Goal: Register for event/course

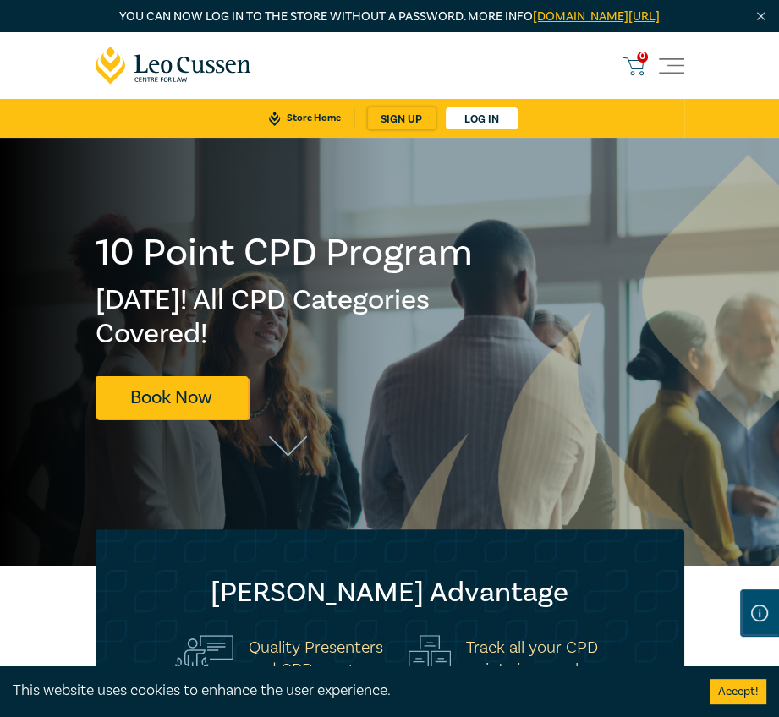
click at [663, 79] on span "Toggle navigation" at bounding box center [671, 65] width 25 height 25
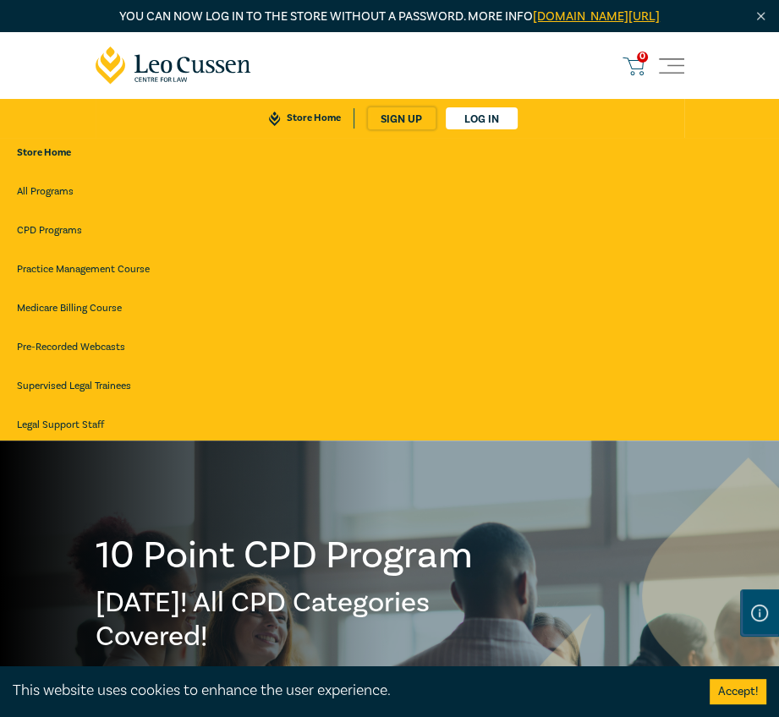
click at [45, 207] on link "All Programs" at bounding box center [389, 192] width 745 height 30
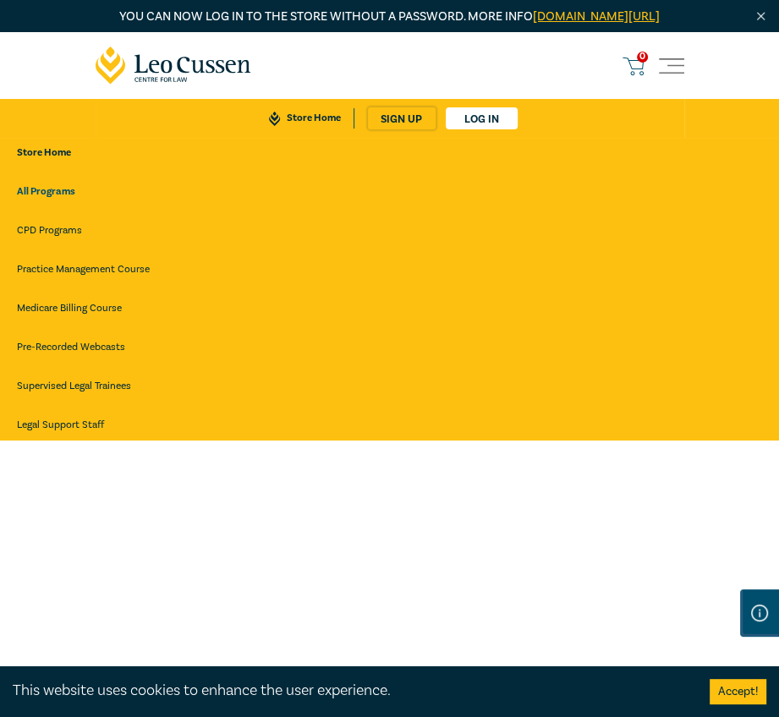
click at [48, 243] on link "CPD Programs" at bounding box center [389, 231] width 745 height 30
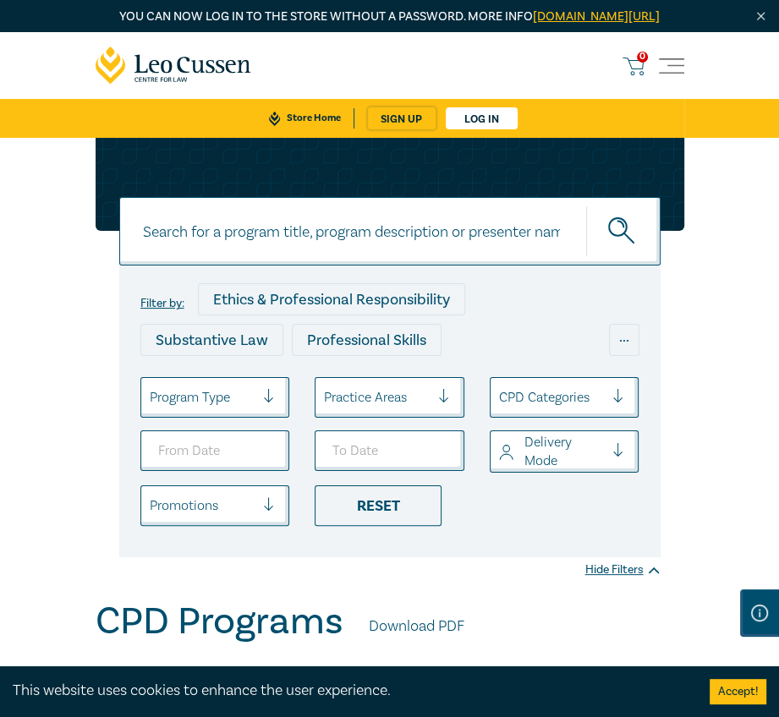
click at [367, 245] on input at bounding box center [389, 231] width 541 height 68
type input "evidence"
click at [586, 205] on button "submit" at bounding box center [623, 231] width 74 height 52
click at [611, 247] on icon "submit" at bounding box center [623, 232] width 30 height 30
click at [621, 247] on icon "submit" at bounding box center [623, 232] width 30 height 30
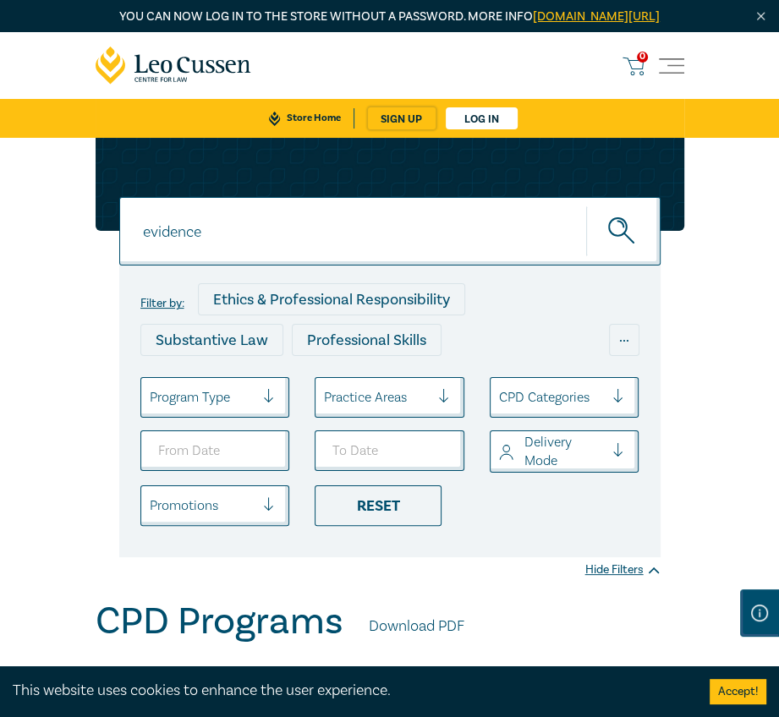
click at [674, 79] on span "Toggle navigation" at bounding box center [671, 65] width 25 height 25
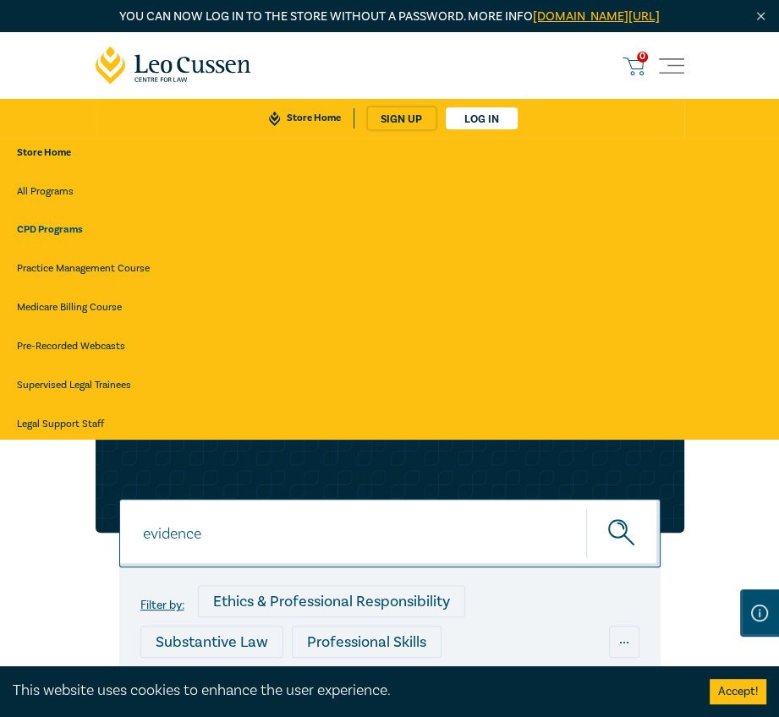
click at [46, 168] on link "Store Home" at bounding box center [385, 153] width 750 height 30
